Goal: Check status: Check status

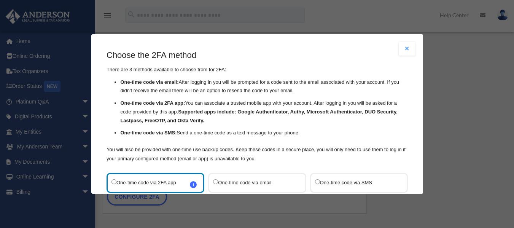
click at [403, 49] on button "Close modal" at bounding box center [406, 49] width 17 height 14
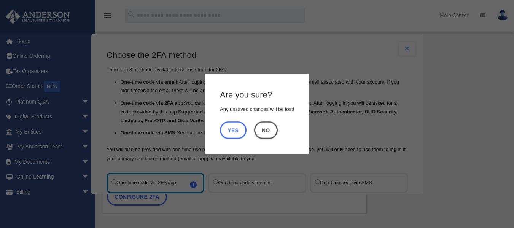
click at [234, 130] on button "Yes" at bounding box center [233, 129] width 27 height 17
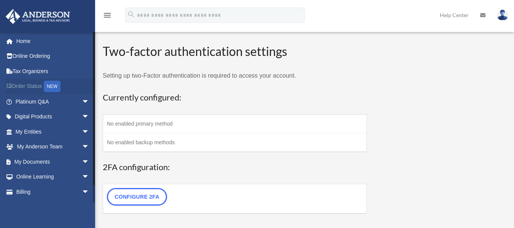
click at [32, 81] on link "Order Status NEW" at bounding box center [52, 87] width 95 height 16
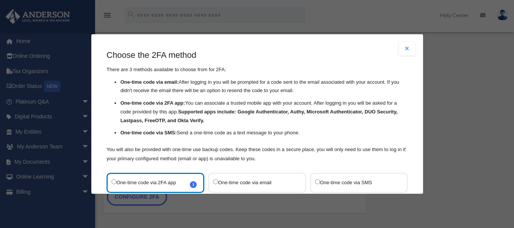
click at [338, 19] on div "Are you sure? Any unsaved changes will be lost! Yes No Choose the 2FA method Th…" at bounding box center [257, 114] width 514 height 228
click at [403, 49] on button "Close modal" at bounding box center [406, 49] width 17 height 14
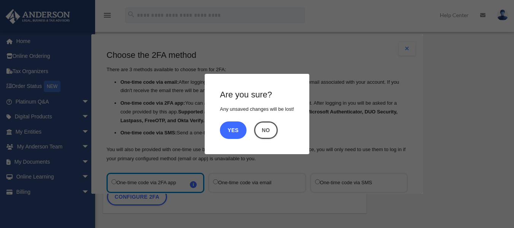
click at [224, 132] on button "Yes" at bounding box center [233, 129] width 27 height 17
